Goal: Information Seeking & Learning: Learn about a topic

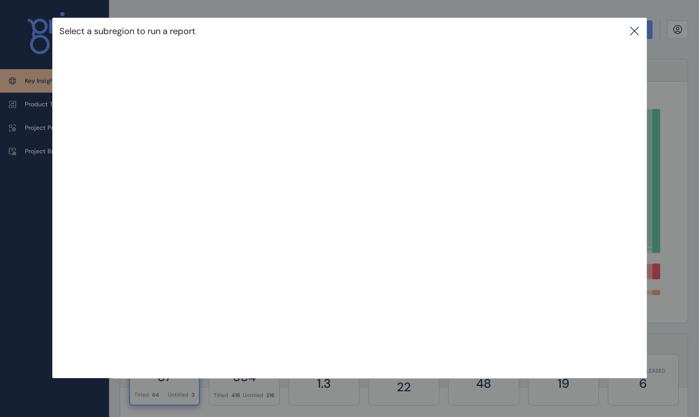
click at [637, 30] on icon at bounding box center [634, 31] width 11 height 11
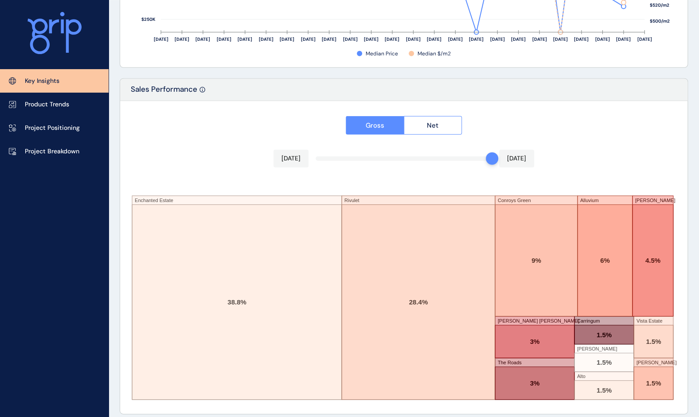
scroll to position [1448, 0]
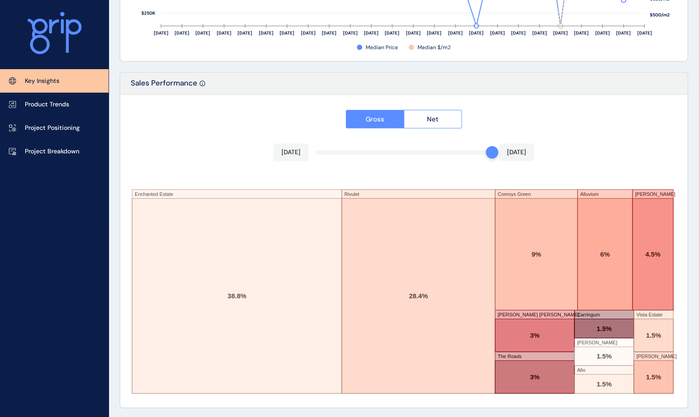
click at [652, 124] on div "Gross Net [DATE] [DATE] Enchanted Estate Rivulet Conroys Green Alluvium [PERSON…" at bounding box center [404, 251] width 568 height 313
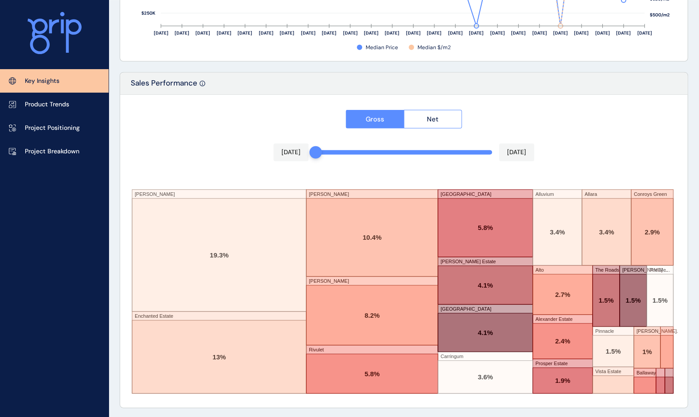
drag, startPoint x: 488, startPoint y: 152, endPoint x: 306, endPoint y: 154, distance: 182.3
click at [306, 154] on div "[DATE] [DATE]" at bounding box center [404, 153] width 261 height 18
click at [606, 124] on div "Gross Net [DATE] [DATE] [PERSON_NAME] Enchanted Estate [GEOGRAPHIC_DATA][PERSON…" at bounding box center [404, 251] width 568 height 313
click at [435, 115] on span "Net" at bounding box center [433, 119] width 12 height 9
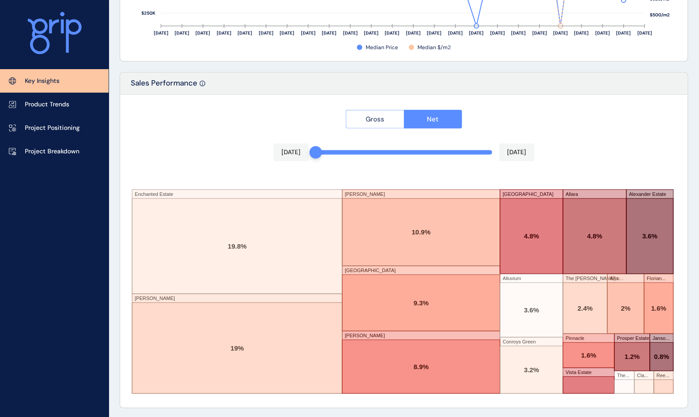
click at [373, 116] on span "Gross" at bounding box center [375, 119] width 19 height 9
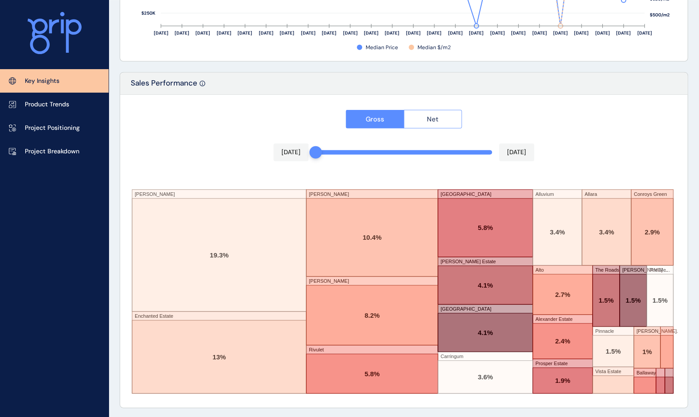
click at [428, 115] on span "Net" at bounding box center [433, 119] width 12 height 9
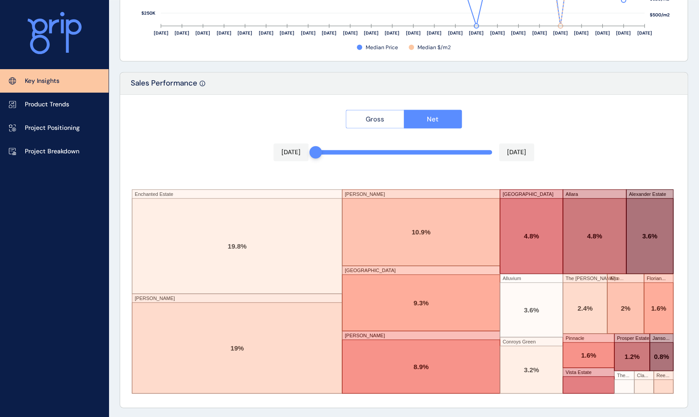
click at [375, 120] on span "Gross" at bounding box center [375, 119] width 19 height 9
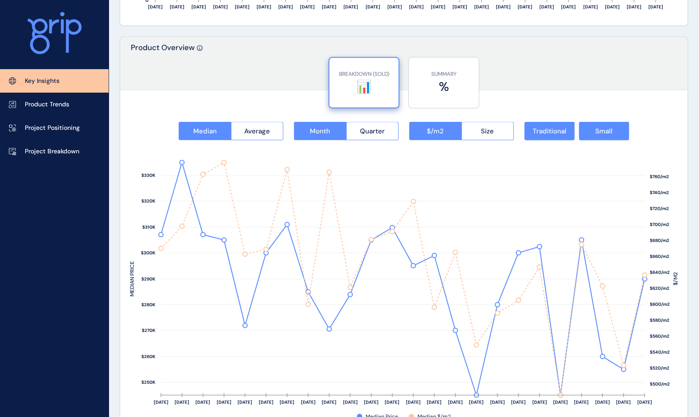
scroll to position [1084, 0]
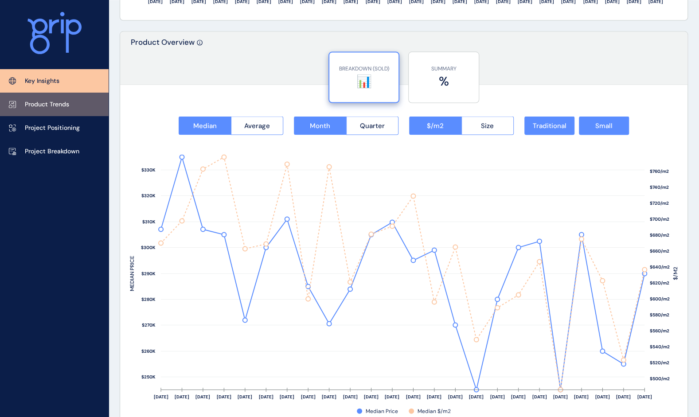
click at [64, 102] on p "Product Trends" at bounding box center [47, 104] width 44 height 9
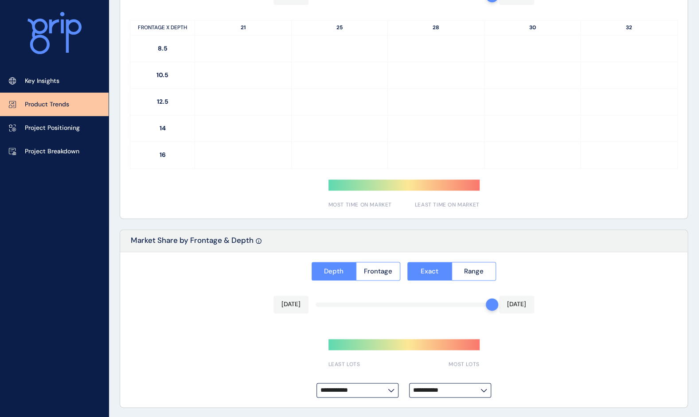
type input "*********"
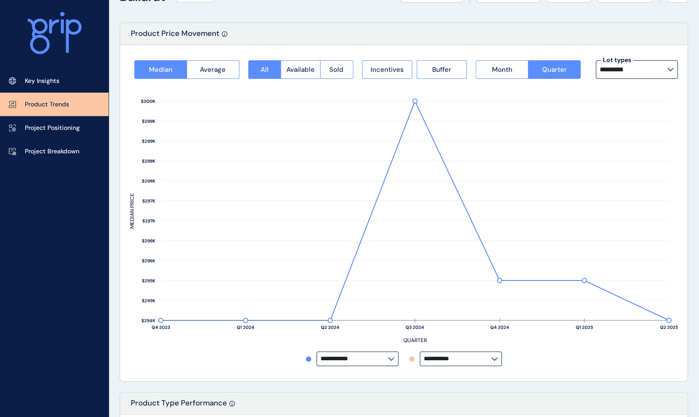
scroll to position [33, 0]
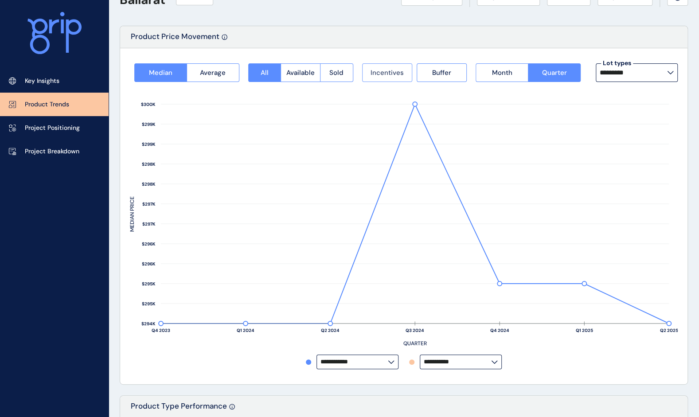
click at [386, 71] on span "Incentives" at bounding box center [387, 72] width 33 height 9
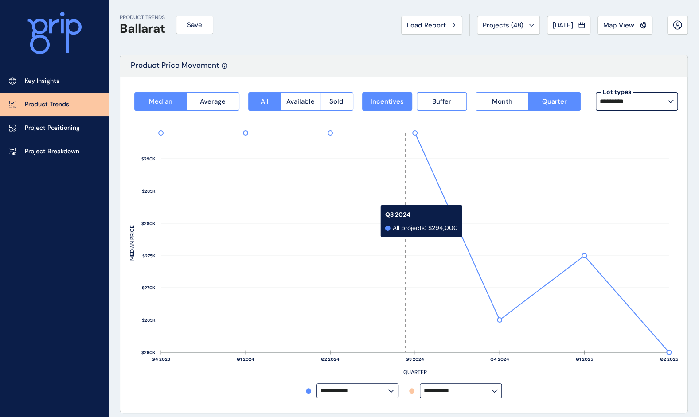
scroll to position [0, 0]
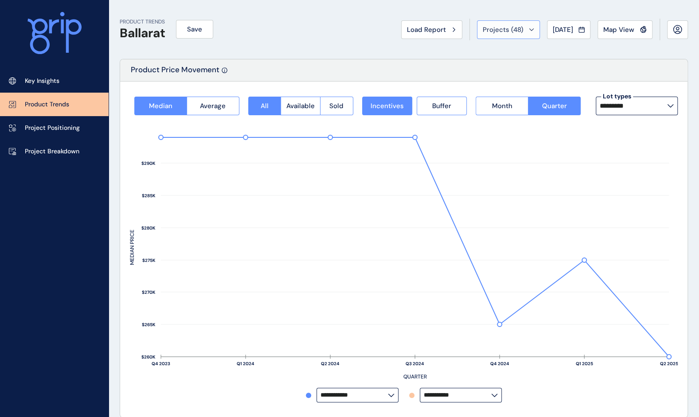
click at [529, 28] on icon at bounding box center [531, 29] width 5 height 3
click at [580, 30] on icon at bounding box center [581, 29] width 5 height 5
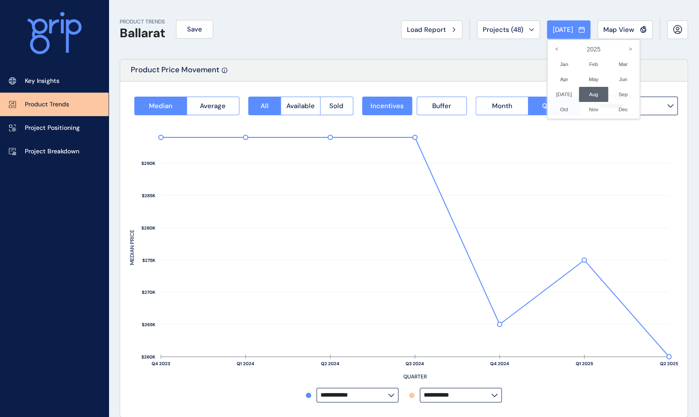
click at [590, 94] on li "Aug No report is available for this period. New months are usually published 5 …" at bounding box center [594, 94] width 30 height 15
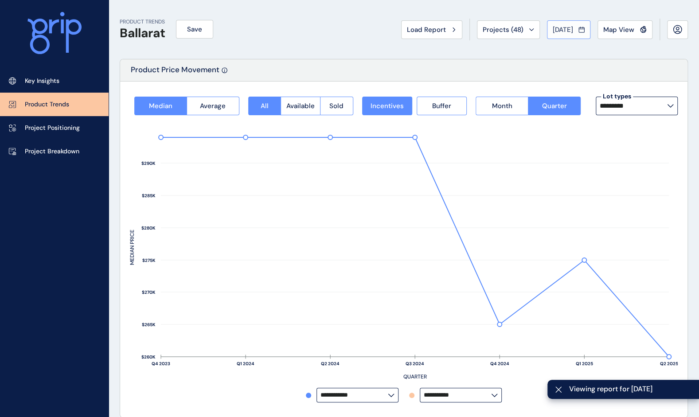
click at [573, 27] on span "[DATE]" at bounding box center [563, 29] width 20 height 9
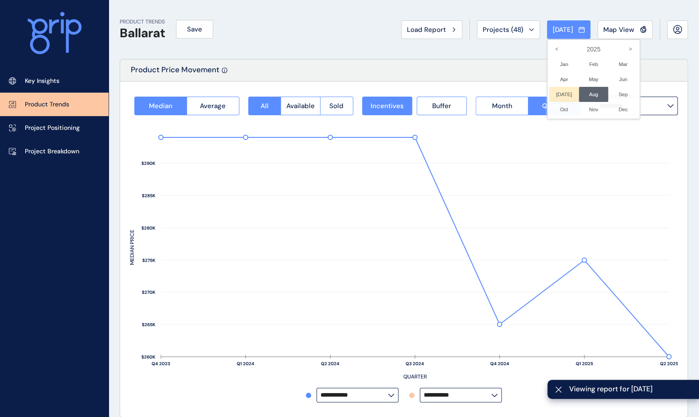
click at [554, 93] on li "[DATE] No report is available for this period. New months are usually published…" at bounding box center [565, 94] width 30 height 15
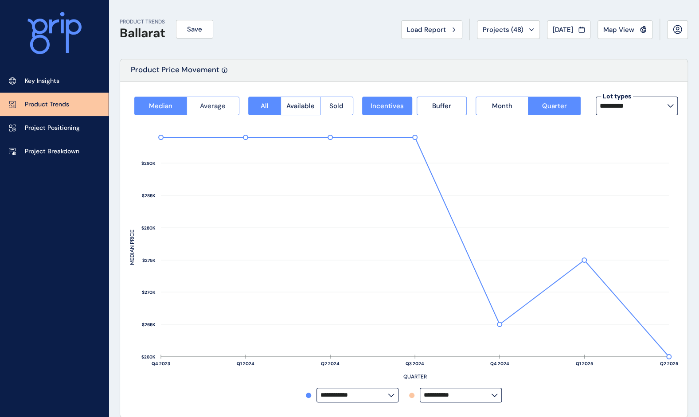
click at [210, 105] on span "Average" at bounding box center [213, 106] width 26 height 9
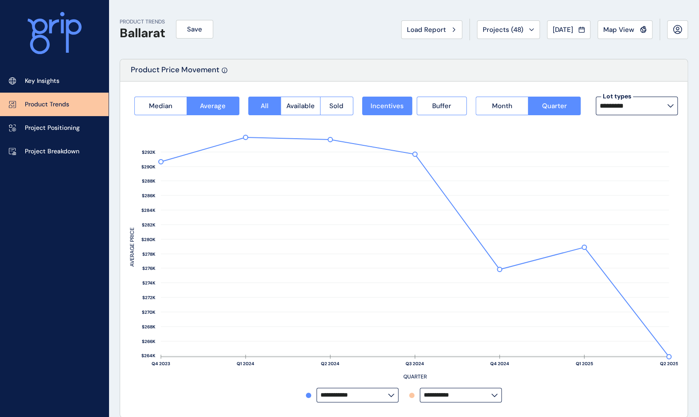
click at [393, 394] on icon at bounding box center [391, 395] width 5 height 3
drag, startPoint x: 394, startPoint y: 293, endPoint x: 379, endPoint y: 291, distance: 14.8
click at [379, 290] on div "All projects" at bounding box center [357, 291] width 80 height 17
click at [379, 291] on div "All projects" at bounding box center [357, 291] width 80 height 17
click at [345, 307] on p "[GEOGRAPHIC_DATA]" at bounding box center [355, 309] width 63 height 9
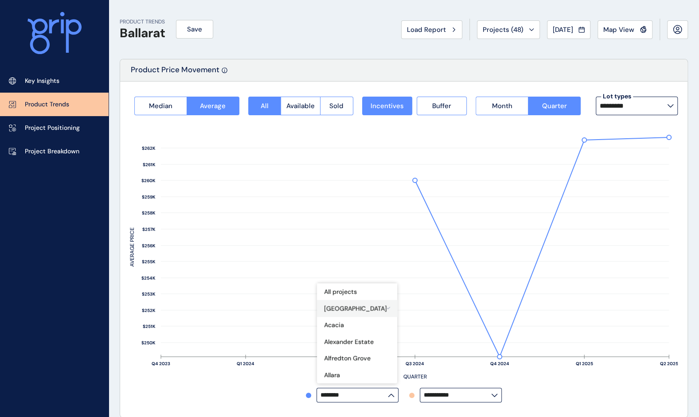
click at [362, 306] on div "[GEOGRAPHIC_DATA]" at bounding box center [357, 308] width 80 height 17
click at [358, 289] on div "All projects" at bounding box center [357, 291] width 80 height 17
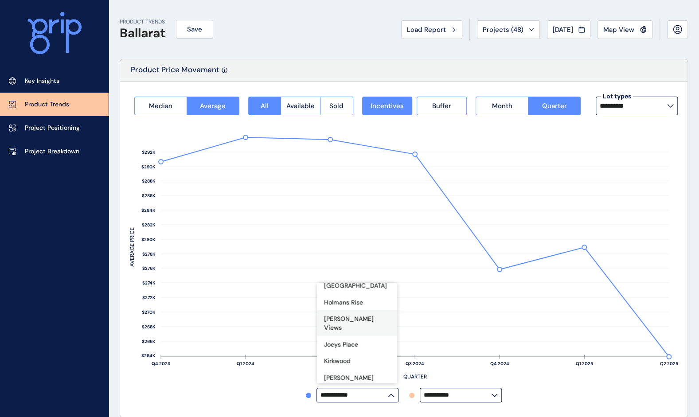
scroll to position [473, 0]
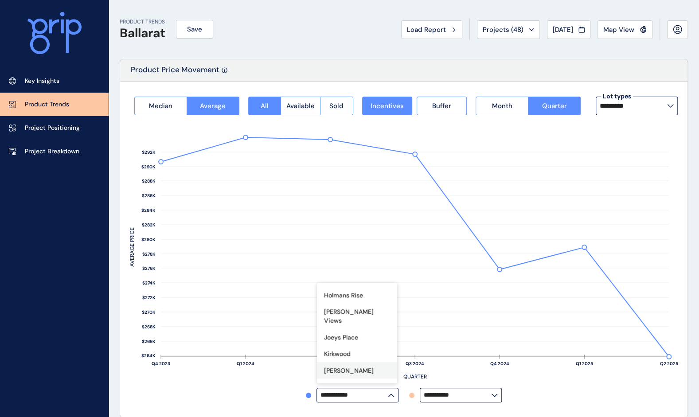
click at [344, 362] on div "[PERSON_NAME]" at bounding box center [357, 370] width 80 height 17
type input "*****"
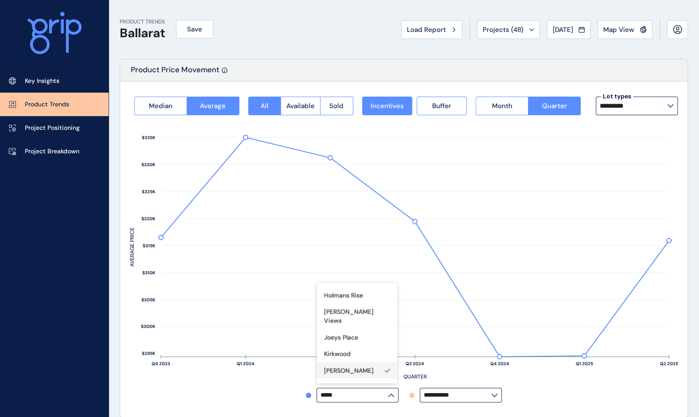
drag, startPoint x: 394, startPoint y: 343, endPoint x: 380, endPoint y: 345, distance: 14.3
click at [380, 362] on div "[PERSON_NAME]" at bounding box center [357, 370] width 80 height 17
click at [386, 108] on span "Incentives" at bounding box center [387, 106] width 33 height 9
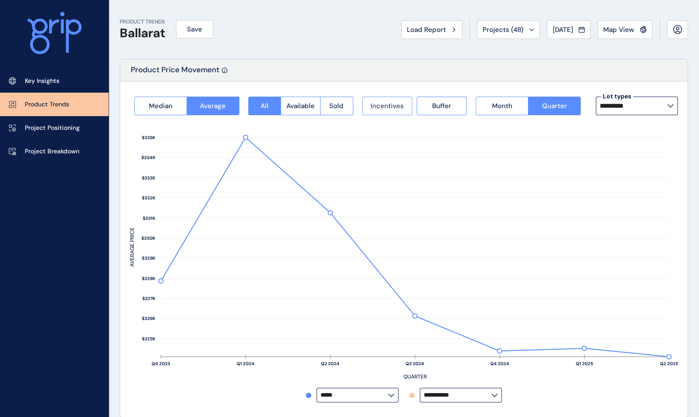
click at [386, 108] on span "Incentives" at bounding box center [387, 106] width 33 height 9
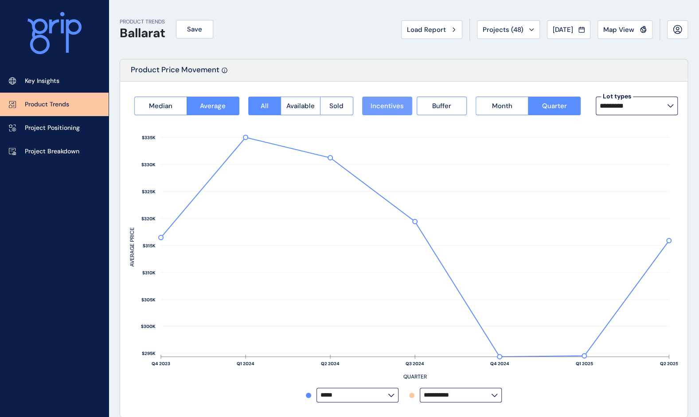
click at [386, 108] on span "Incentives" at bounding box center [387, 106] width 33 height 9
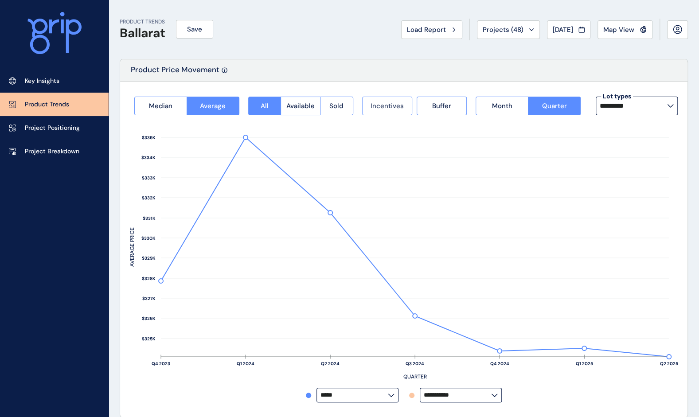
click at [386, 108] on span "Incentives" at bounding box center [387, 106] width 33 height 9
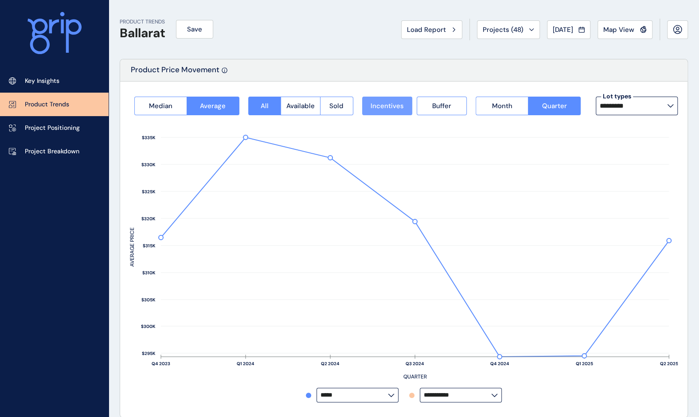
click at [386, 108] on span "Incentives" at bounding box center [387, 106] width 33 height 9
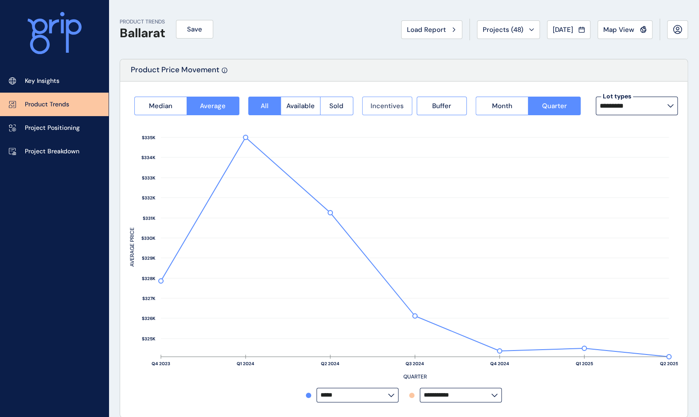
click at [386, 108] on span "Incentives" at bounding box center [387, 106] width 33 height 9
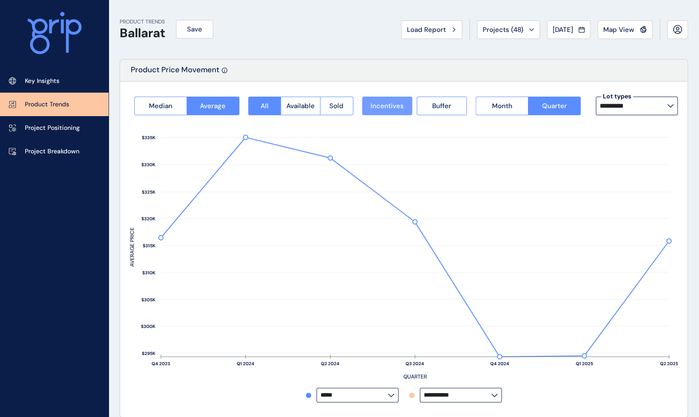
click at [386, 108] on span "Incentives" at bounding box center [387, 106] width 33 height 9
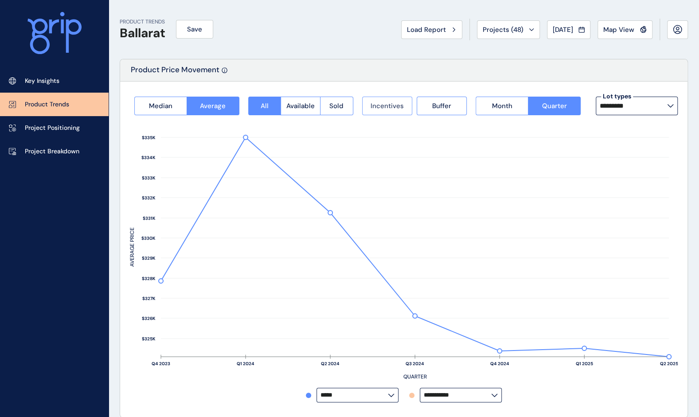
click at [386, 108] on span "Incentives" at bounding box center [387, 106] width 33 height 9
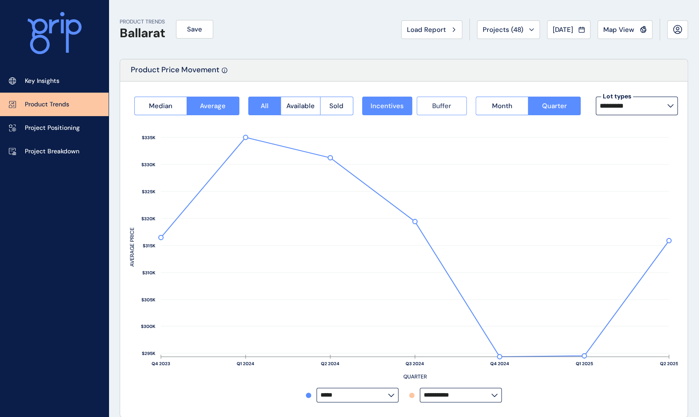
click at [450, 106] on span "Buffer" at bounding box center [441, 106] width 19 height 9
click at [429, 106] on button "Buffer" at bounding box center [442, 106] width 50 height 19
click at [337, 104] on span "Sold" at bounding box center [337, 106] width 14 height 9
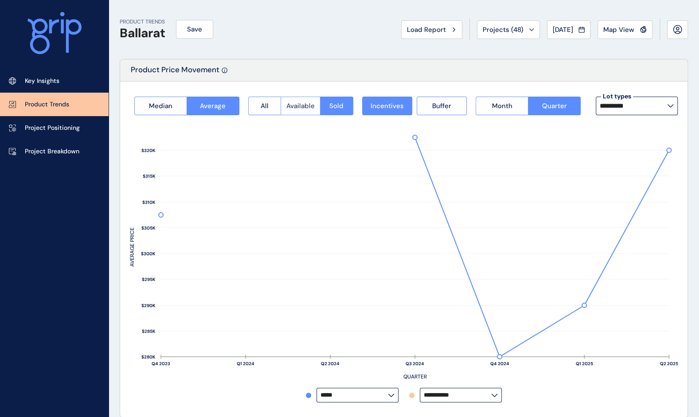
click at [299, 103] on span "Available" at bounding box center [301, 106] width 28 height 9
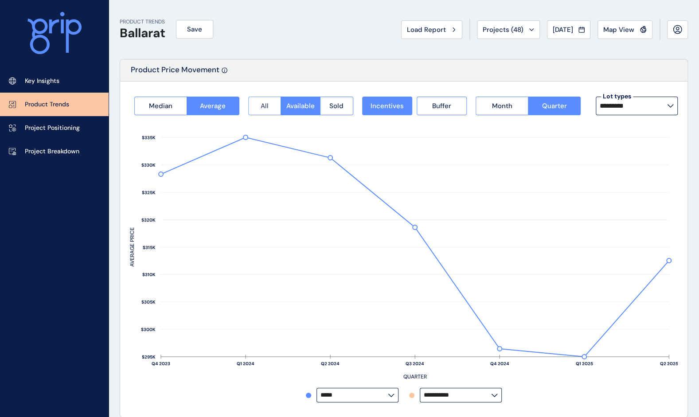
click at [268, 105] on span "All" at bounding box center [265, 106] width 8 height 9
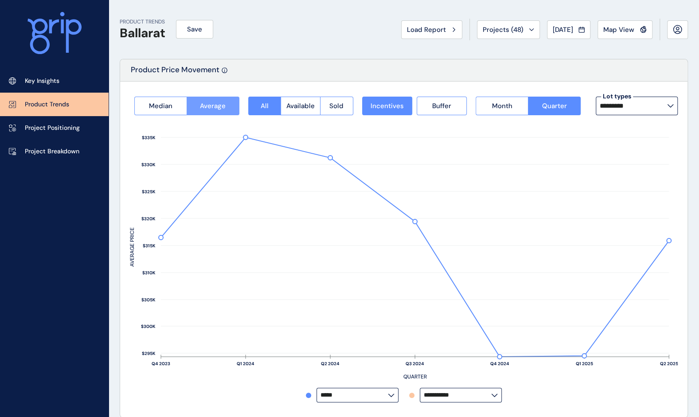
click at [224, 105] on span "Average" at bounding box center [213, 106] width 26 height 9
click at [175, 104] on button "Median" at bounding box center [160, 106] width 52 height 19
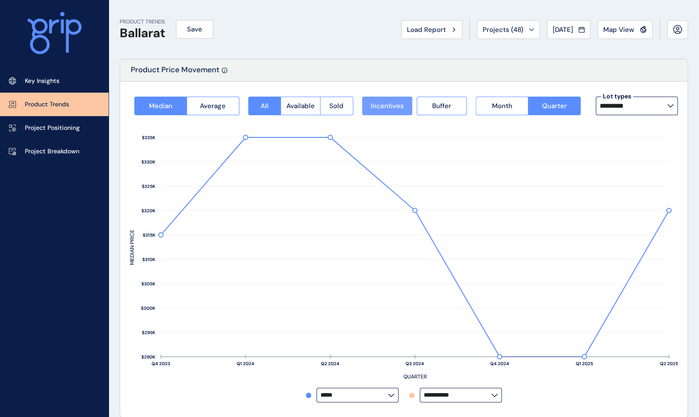
click at [395, 104] on span "Incentives" at bounding box center [387, 106] width 33 height 9
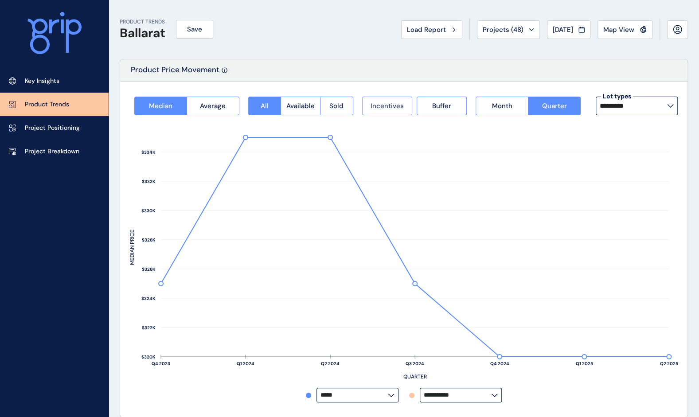
click at [377, 107] on span "Incentives" at bounding box center [387, 106] width 33 height 9
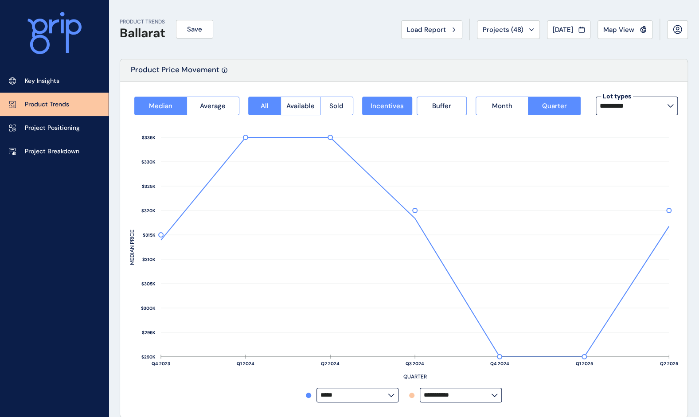
click at [672, 109] on label "*********" at bounding box center [637, 106] width 82 height 19
click at [656, 81] on div "Product Price Movement" at bounding box center [404, 70] width 568 height 22
click at [651, 106] on input "*********" at bounding box center [633, 105] width 67 height 7
click at [632, 153] on p "16m x 32m" at bounding box center [618, 150] width 31 height 9
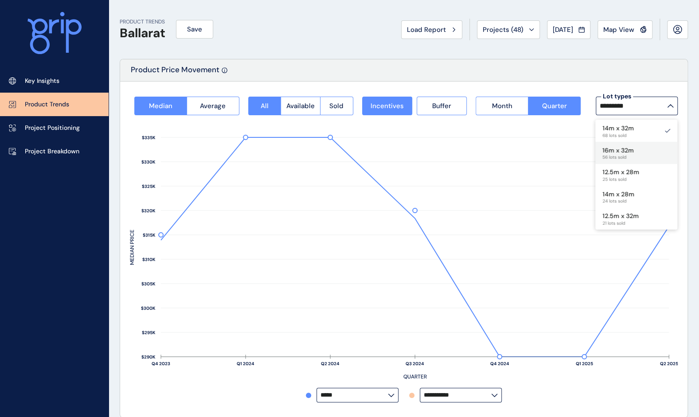
type input "*********"
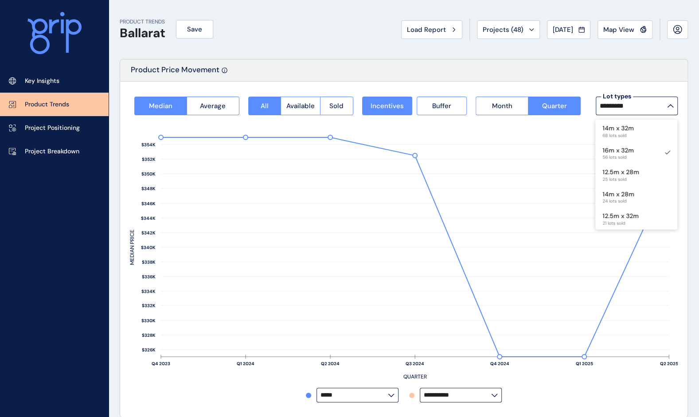
click at [671, 103] on label "*********" at bounding box center [637, 106] width 82 height 19
click at [667, 103] on input "*********" at bounding box center [633, 105] width 67 height 7
click at [608, 70] on div "Product Price Movement" at bounding box center [404, 70] width 568 height 22
click at [670, 108] on label "*********" at bounding box center [637, 106] width 82 height 19
click at [618, 128] on p "14m x 32m" at bounding box center [618, 128] width 31 height 9
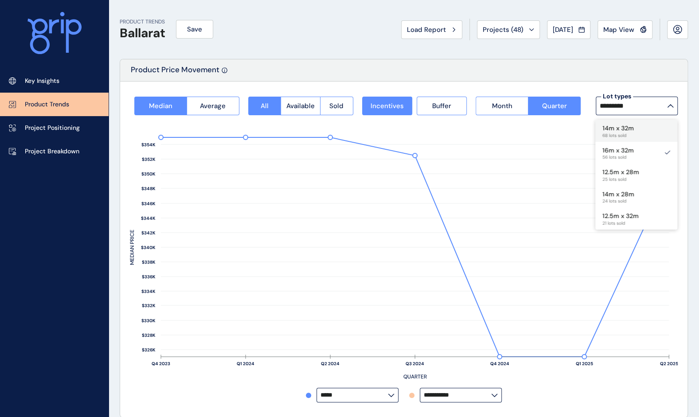
type input "*********"
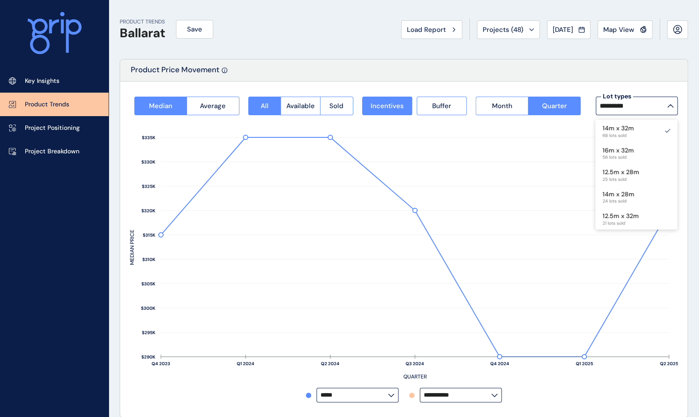
click at [483, 51] on div "PRODUCT TRENDS Ballarat Save Load Report Projects ( 48 ) [DATE] 2025 < > Jan No…" at bounding box center [404, 29] width 569 height 59
click at [389, 395] on icon at bounding box center [391, 396] width 7 height 4
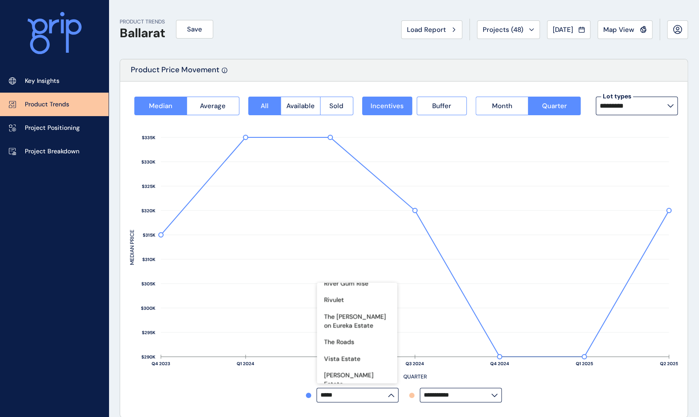
scroll to position [734, 0]
click at [357, 394] on div "[PERSON_NAME]" at bounding box center [357, 402] width 80 height 17
type input "**********"
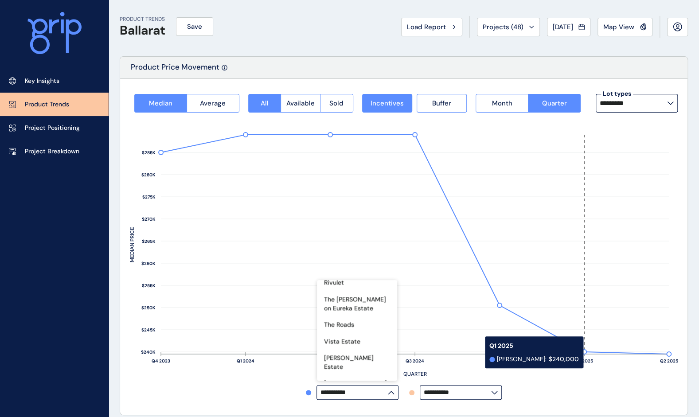
scroll to position [0, 0]
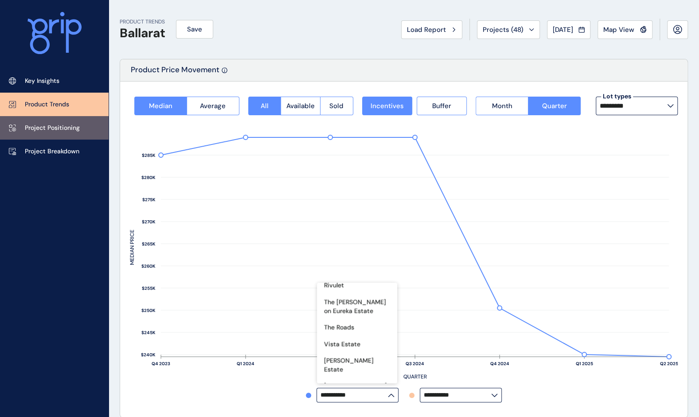
click at [67, 124] on p "Project Positioning" at bounding box center [52, 128] width 55 height 9
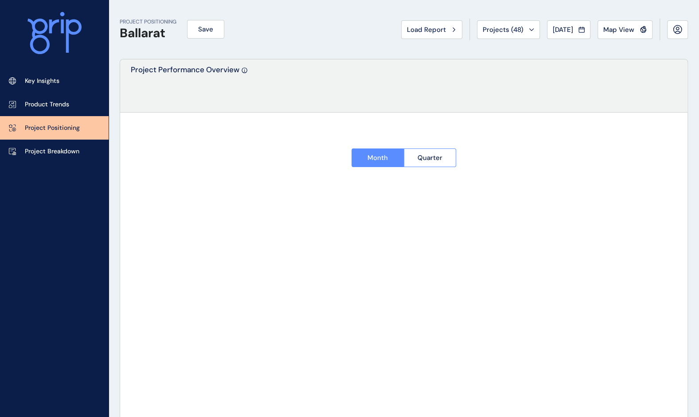
type input "**********"
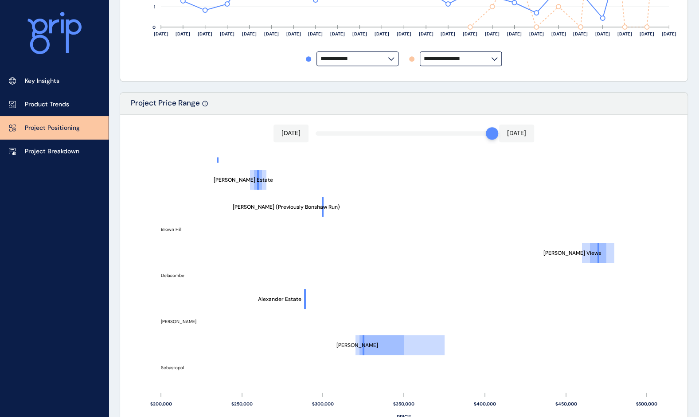
scroll to position [133, 0]
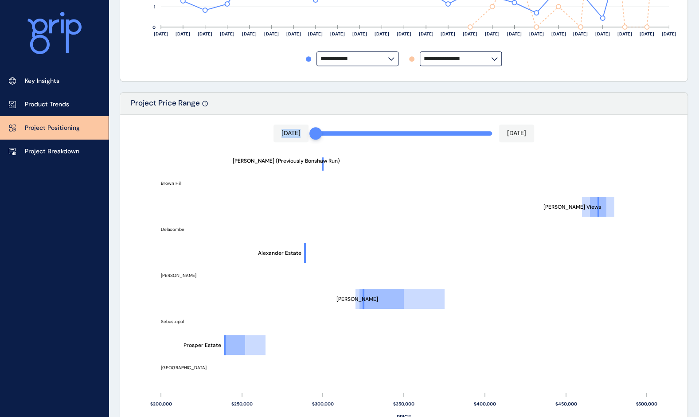
drag, startPoint x: 491, startPoint y: 136, endPoint x: 318, endPoint y: 132, distance: 172.6
click at [318, 132] on div at bounding box center [316, 133] width 12 height 12
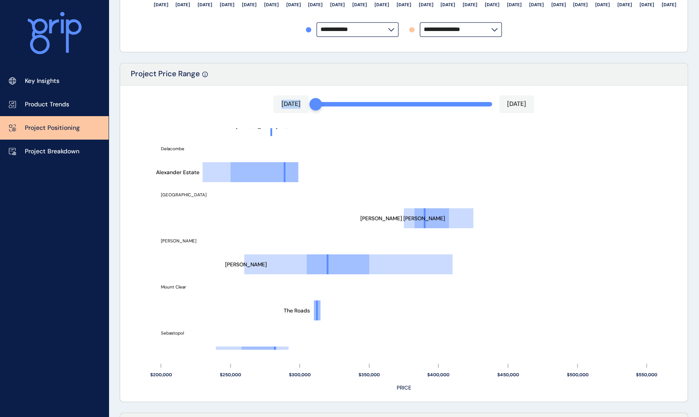
scroll to position [399, 0]
